Goal: Task Accomplishment & Management: Manage account settings

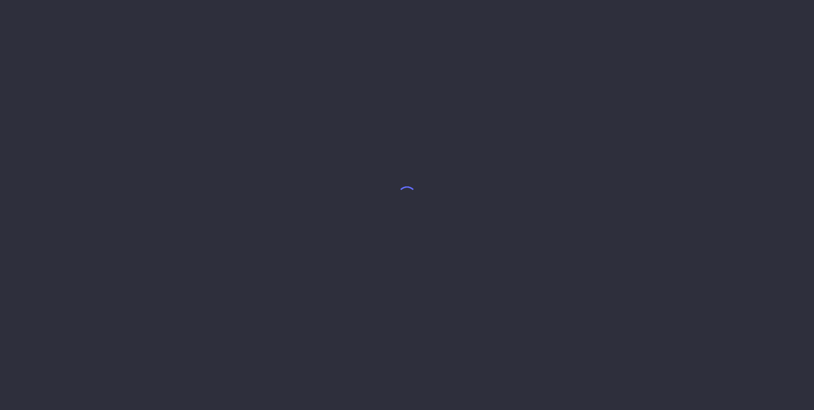
select select "8"
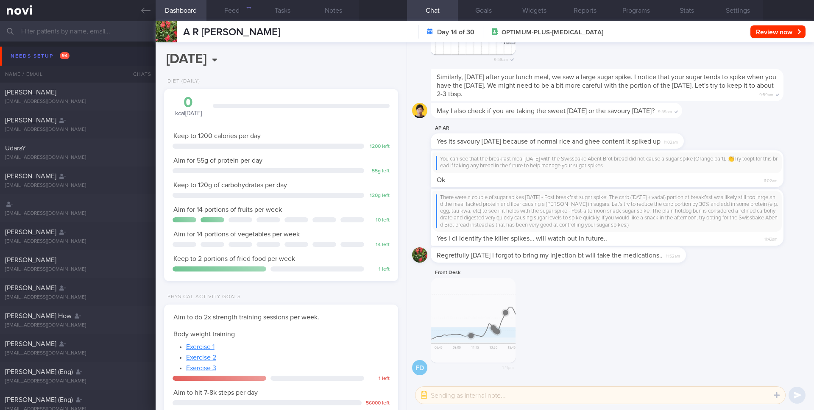
click at [475, 317] on button "button" at bounding box center [473, 320] width 85 height 85
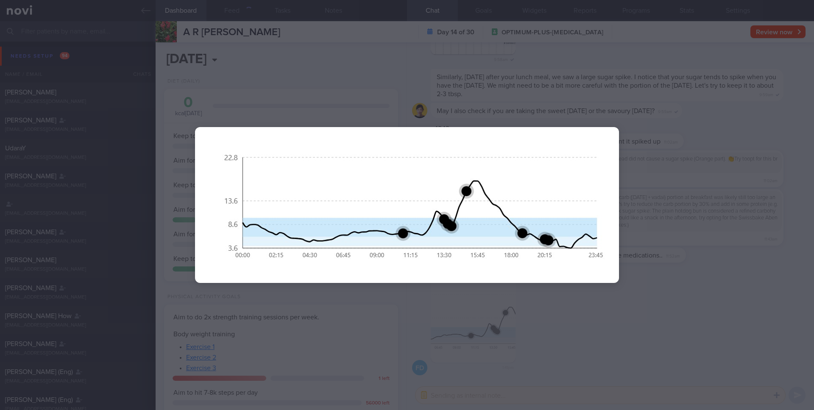
click at [639, 309] on div at bounding box center [407, 205] width 492 height 410
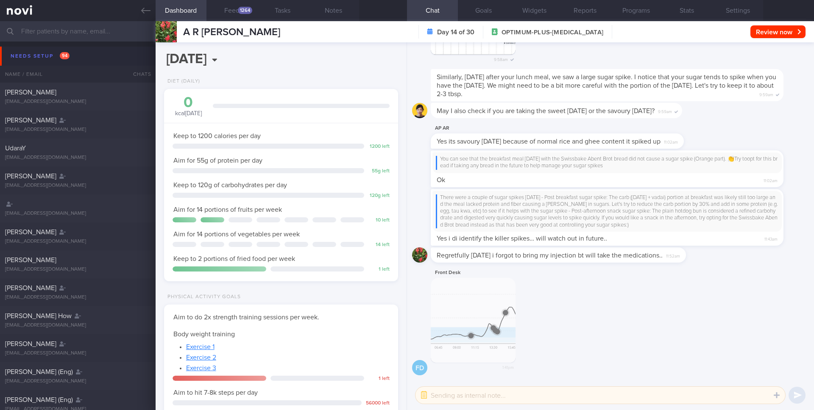
scroll to position [111, 222]
click at [493, 290] on button "button" at bounding box center [473, 320] width 85 height 85
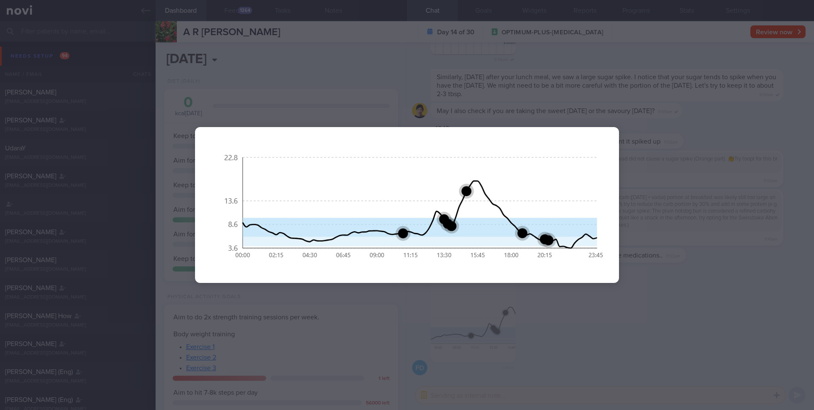
click at [655, 279] on div at bounding box center [407, 205] width 814 height 410
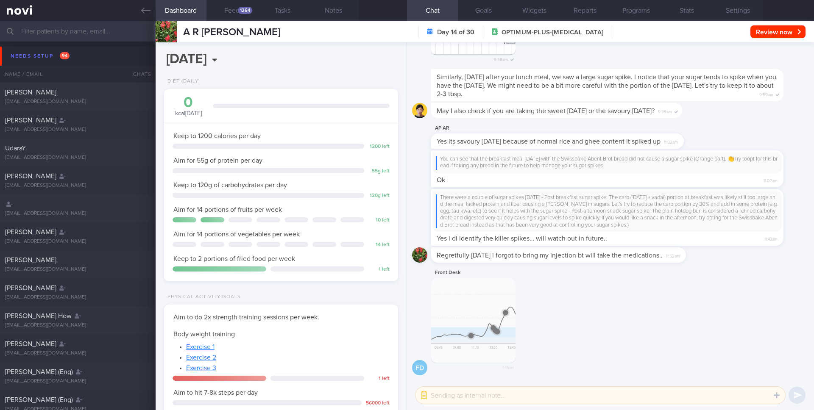
scroll to position [-2, 0]
click at [479, 314] on button "button" at bounding box center [473, 322] width 85 height 85
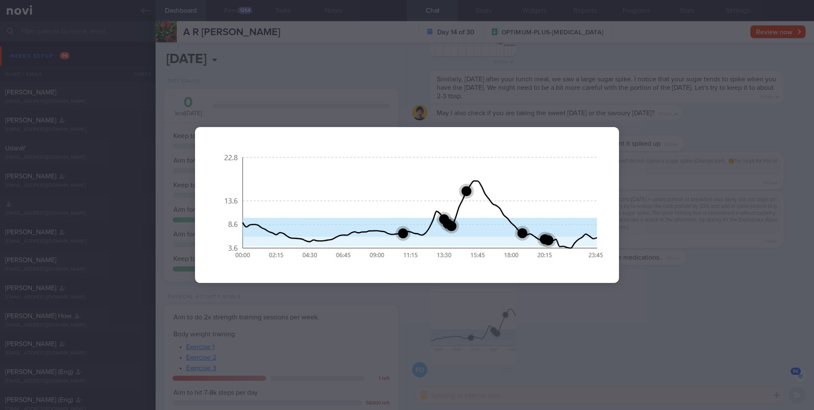
click at [530, 320] on div at bounding box center [407, 205] width 492 height 410
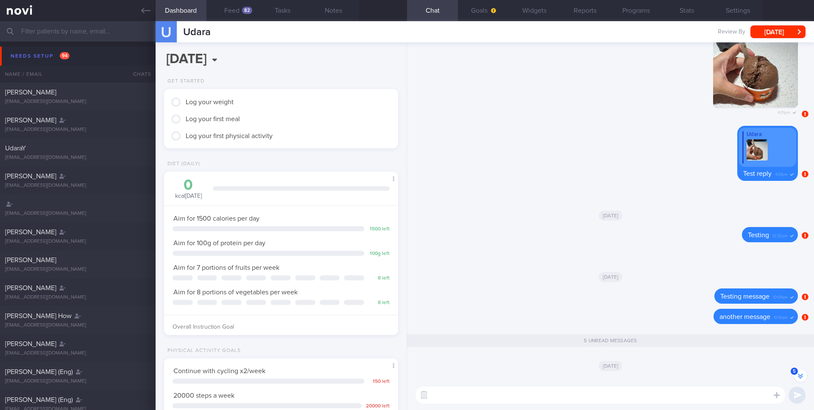
scroll to position [-531, 0]
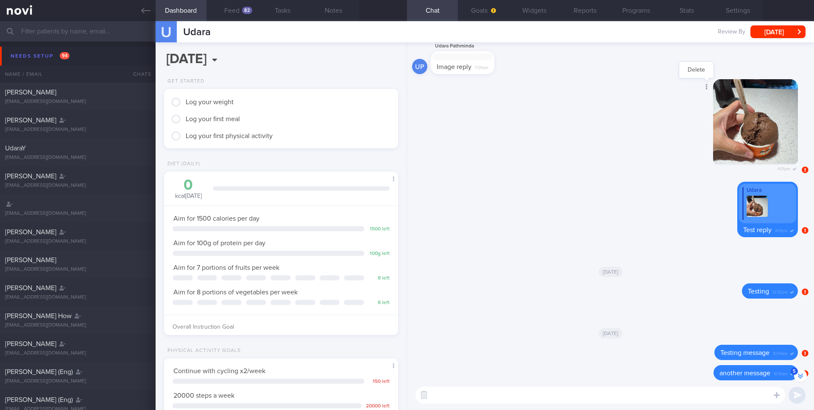
click at [703, 88] on div at bounding box center [705, 88] width 15 height 16
click at [692, 69] on button "Delete" at bounding box center [696, 70] width 34 height 13
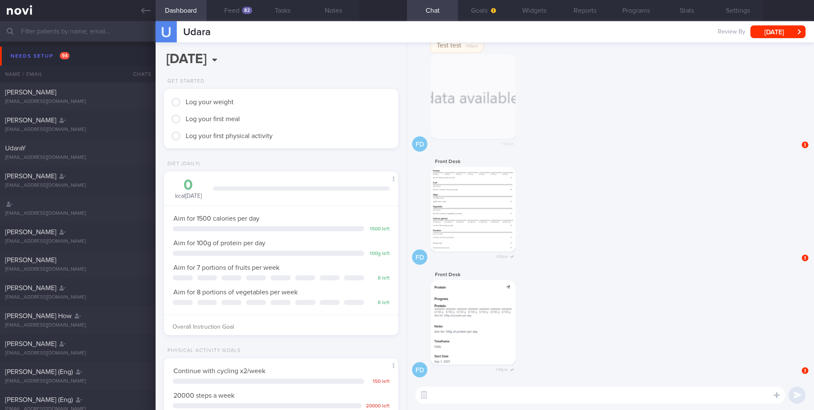
scroll to position [0, 0]
